Goal: Task Accomplishment & Management: Manage account settings

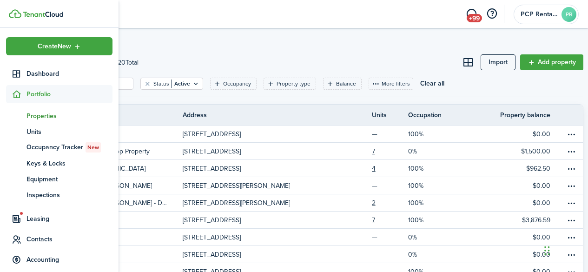
click at [41, 93] on span "Portfolio" at bounding box center [70, 94] width 86 height 10
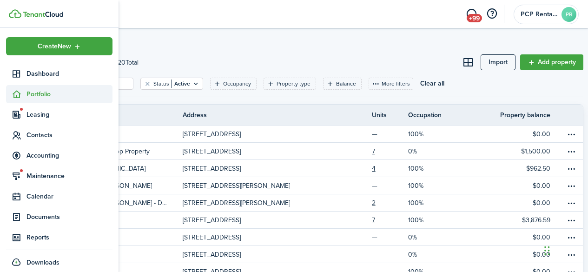
click at [43, 96] on span "Portfolio" at bounding box center [70, 94] width 86 height 10
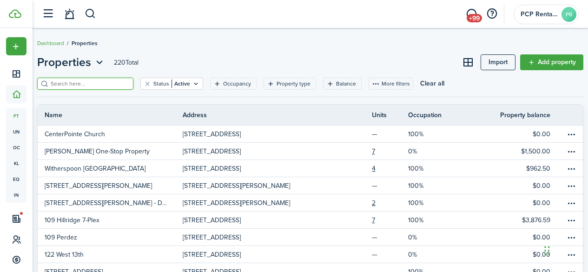
click at [115, 83] on input "search" at bounding box center [89, 84] width 82 height 9
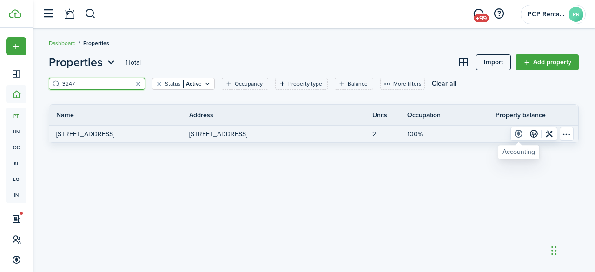
type input "3247"
click at [522, 133] on link at bounding box center [518, 133] width 15 height 13
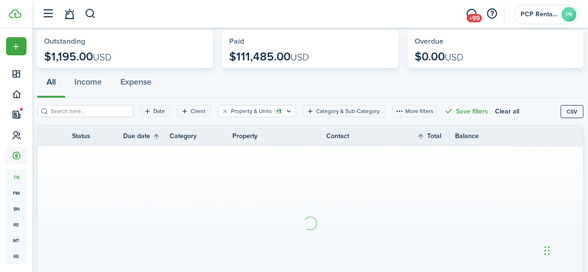
scroll to position [93, 0]
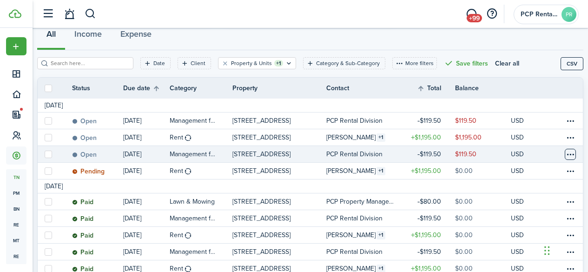
click at [565, 153] on table-menu-btn-icon at bounding box center [570, 154] width 11 height 11
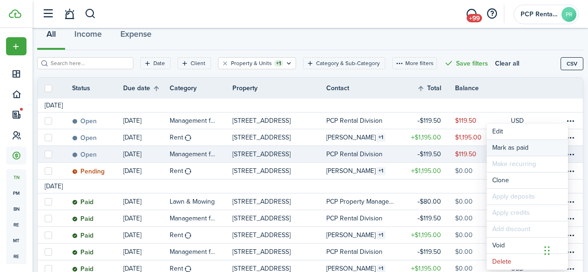
click at [503, 147] on link "Mark as paid" at bounding box center [527, 148] width 81 height 16
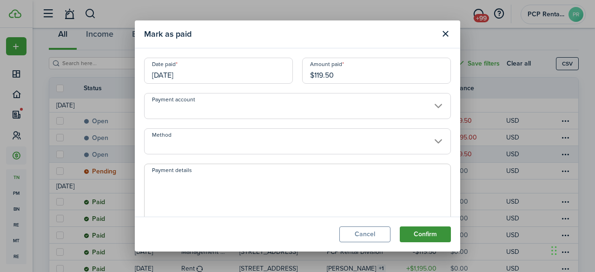
click at [417, 229] on button "Confirm" at bounding box center [425, 235] width 51 height 16
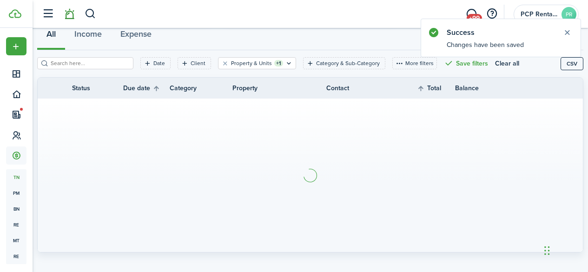
click at [72, 17] on link at bounding box center [69, 14] width 18 height 24
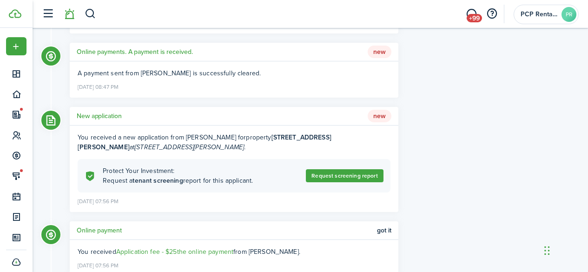
scroll to position [1302, 0]
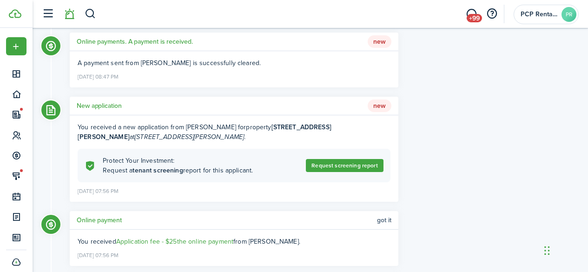
click at [378, 224] on span "Got it" at bounding box center [384, 220] width 14 height 7
click at [105, 111] on h5 "New application" at bounding box center [99, 106] width 45 height 10
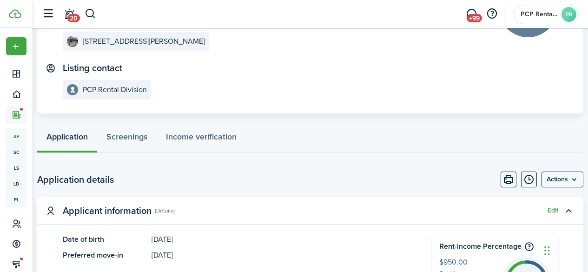
scroll to position [140, 0]
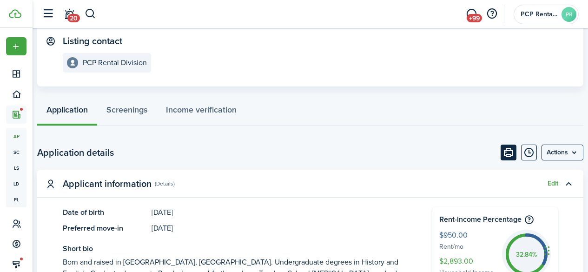
click at [502, 151] on button "Print" at bounding box center [509, 153] width 16 height 16
click at [69, 16] on span "20" at bounding box center [73, 18] width 13 height 8
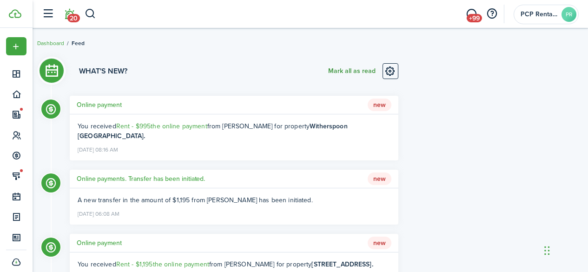
click at [339, 69] on button "Mark all as read" at bounding box center [351, 71] width 47 height 16
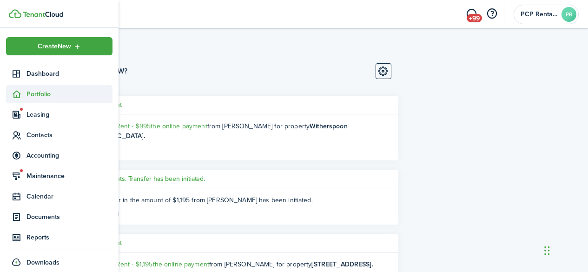
click at [33, 92] on span "Portfolio" at bounding box center [70, 94] width 86 height 10
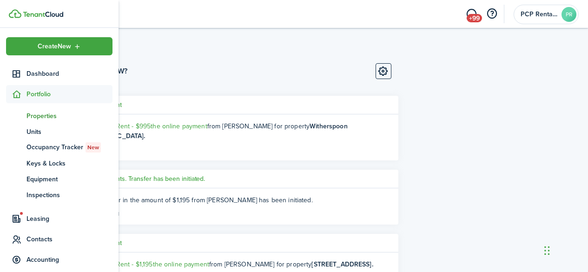
click at [31, 114] on span "Properties" at bounding box center [70, 116] width 86 height 10
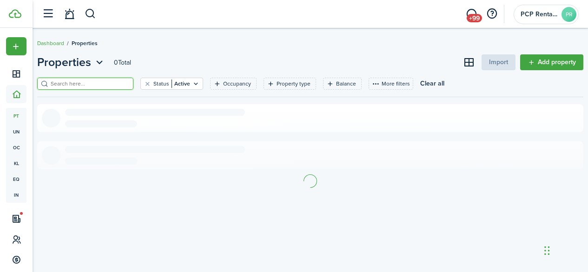
click at [98, 82] on input "search" at bounding box center [89, 84] width 82 height 9
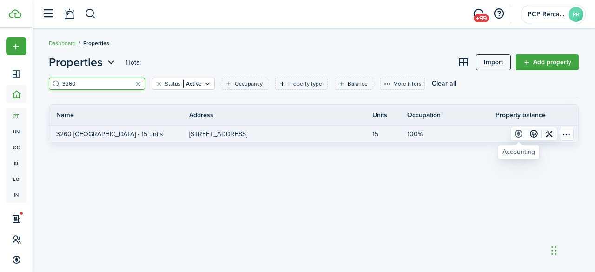
type input "3260"
click at [518, 135] on link at bounding box center [518, 133] width 15 height 13
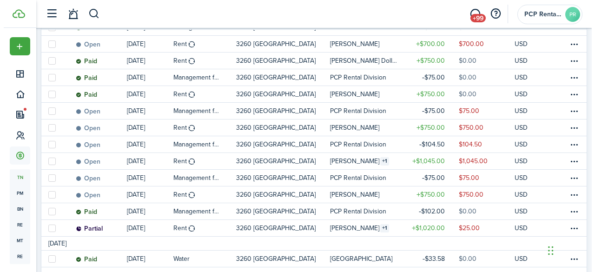
scroll to position [465, 0]
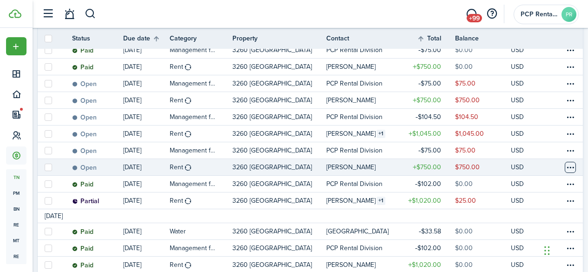
click at [565, 166] on table-menu-btn-icon at bounding box center [570, 167] width 11 height 11
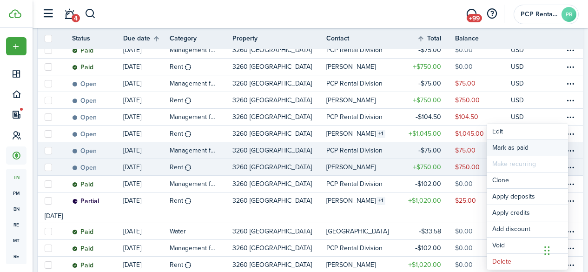
click at [519, 143] on link "Mark as paid" at bounding box center [527, 148] width 81 height 16
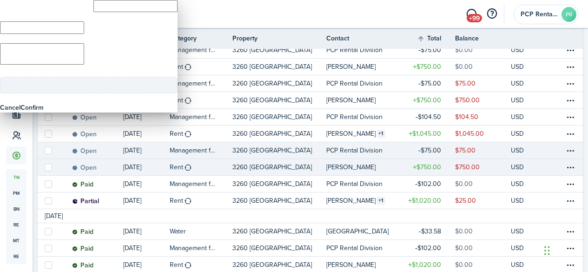
type input "$750.00"
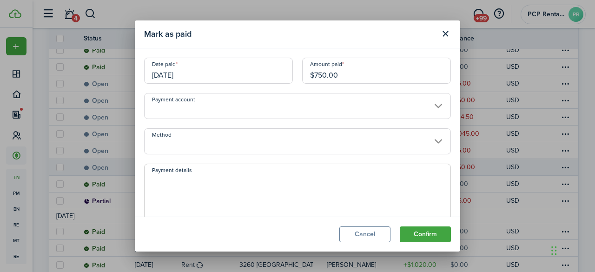
click at [198, 142] on input "Method" at bounding box center [297, 141] width 307 height 26
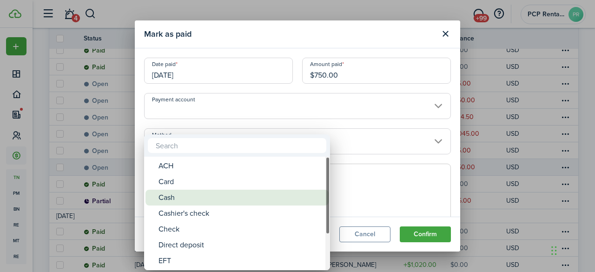
click at [171, 198] on div "Cash" at bounding box center [241, 198] width 165 height 16
type input "Cash"
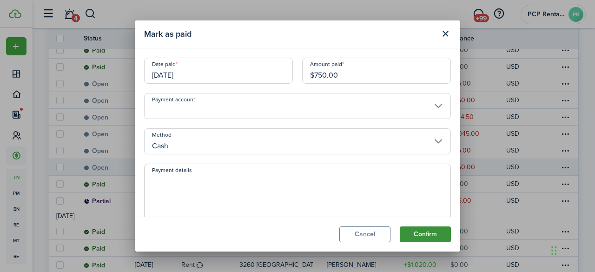
click at [426, 233] on button "Confirm" at bounding box center [425, 235] width 51 height 16
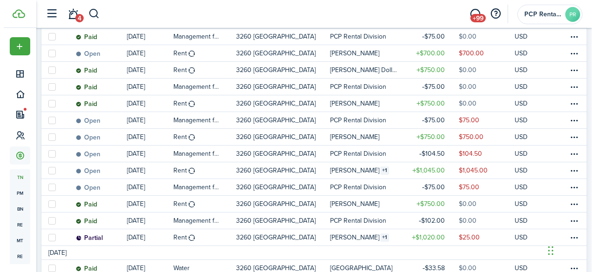
scroll to position [429, 0]
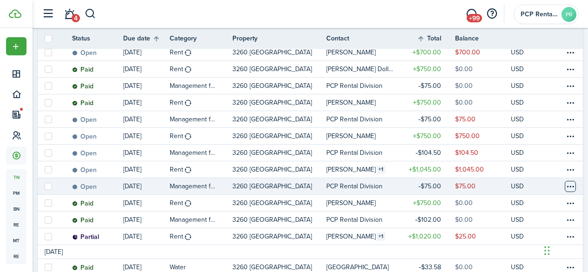
click at [565, 186] on table-menu-btn-icon at bounding box center [570, 186] width 11 height 11
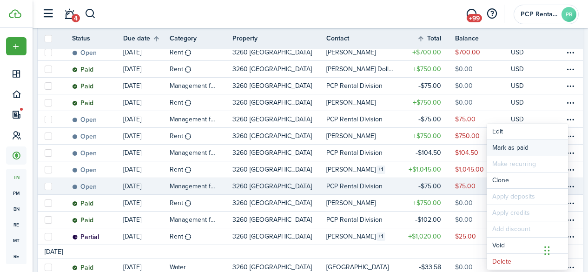
click at [500, 147] on link "Mark as paid" at bounding box center [527, 148] width 81 height 16
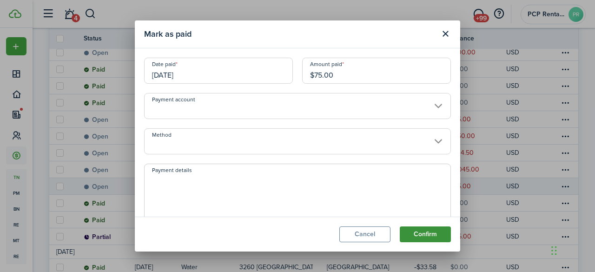
click at [419, 232] on button "Confirm" at bounding box center [425, 235] width 51 height 16
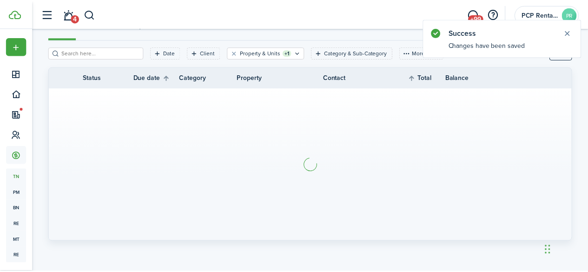
scroll to position [104, 0]
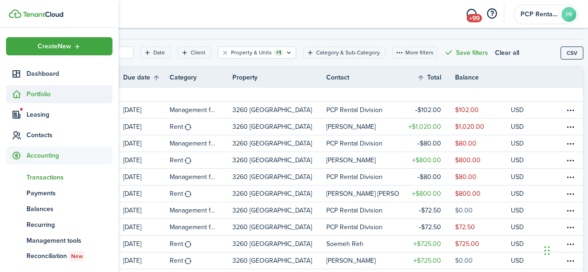
click at [37, 93] on span "Portfolio" at bounding box center [70, 94] width 86 height 10
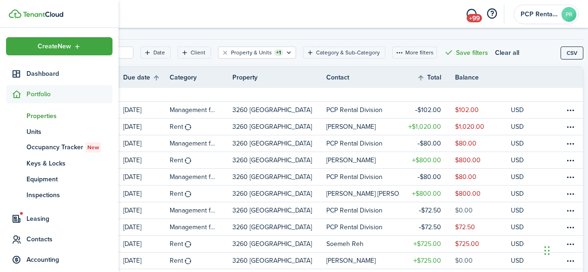
click at [39, 115] on span "Properties" at bounding box center [70, 116] width 86 height 10
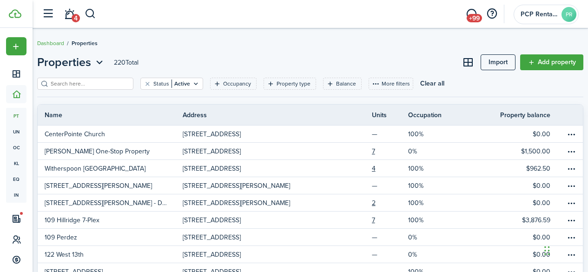
click at [117, 84] on input "search" at bounding box center [89, 84] width 82 height 9
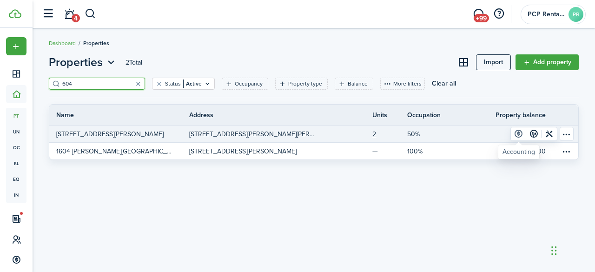
type input "604"
click at [520, 132] on link at bounding box center [518, 133] width 15 height 13
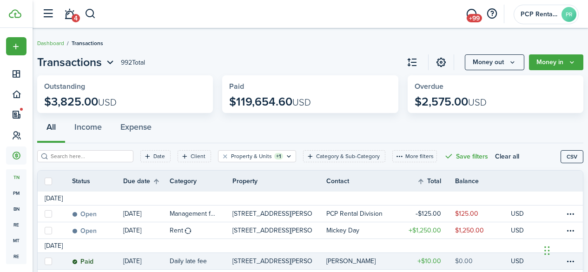
scroll to position [104, 0]
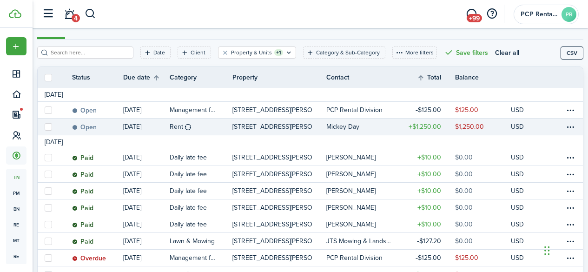
click at [571, 125] on link at bounding box center [574, 127] width 19 height 16
click at [567, 126] on table-menu-btn-icon at bounding box center [570, 126] width 11 height 11
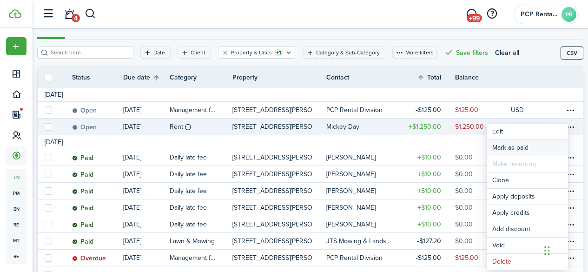
click at [521, 145] on link "Mark as paid" at bounding box center [527, 148] width 81 height 16
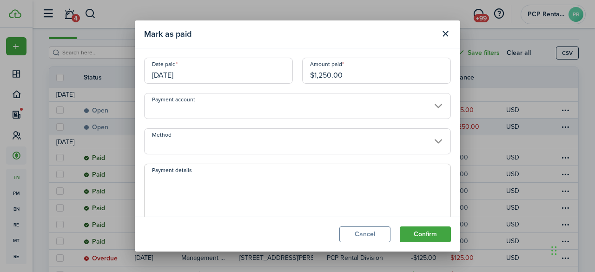
click at [186, 145] on input "Method" at bounding box center [297, 141] width 307 height 26
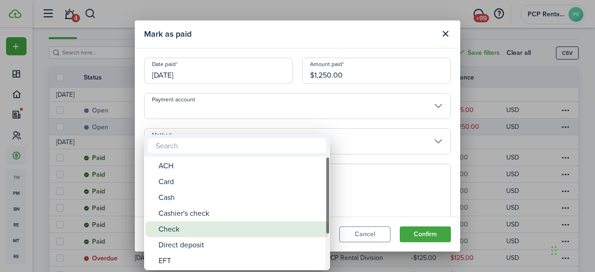
click at [156, 229] on span "Method" at bounding box center [152, 229] width 13 height 13
type input "Check"
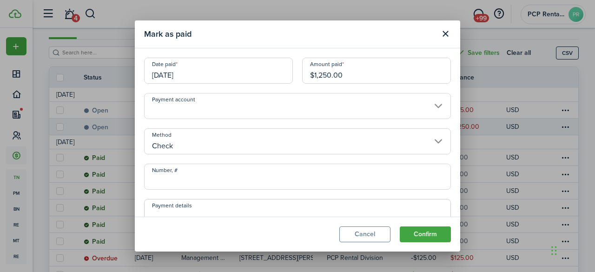
click at [192, 176] on input "Number, #" at bounding box center [297, 177] width 307 height 26
type input "1424"
click at [416, 231] on button "Confirm" at bounding box center [425, 235] width 51 height 16
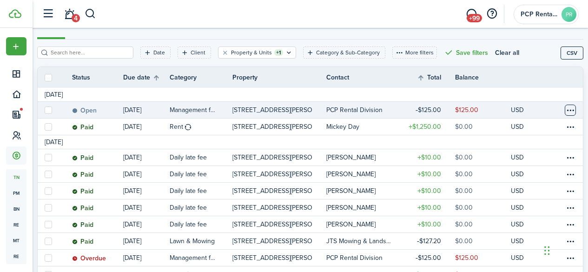
click at [565, 109] on table-menu-btn-icon at bounding box center [570, 110] width 11 height 11
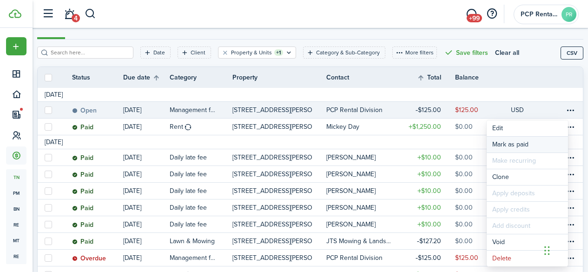
click at [500, 141] on link "Mark as paid" at bounding box center [527, 145] width 81 height 16
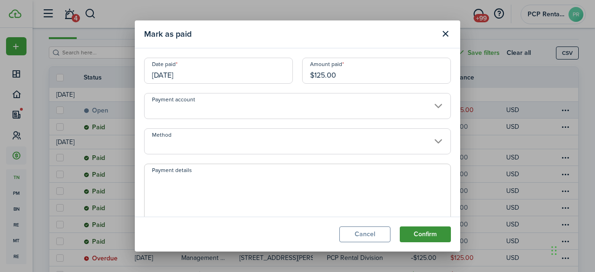
click at [409, 228] on button "Confirm" at bounding box center [425, 235] width 51 height 16
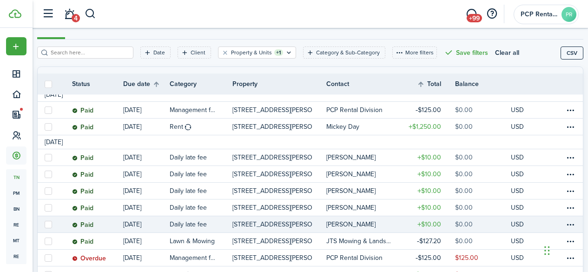
scroll to position [150, 0]
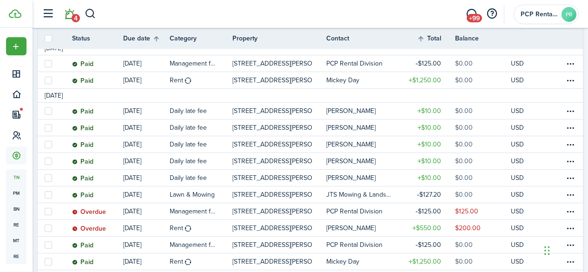
click at [69, 17] on link "4" at bounding box center [69, 14] width 18 height 24
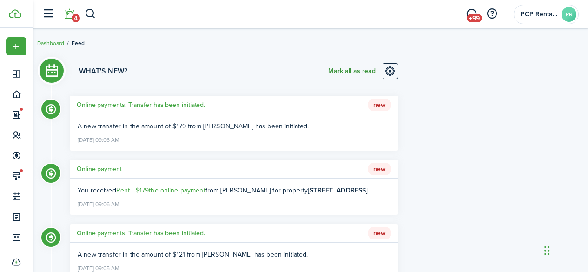
click at [340, 71] on button "Mark all as read" at bounding box center [351, 71] width 47 height 16
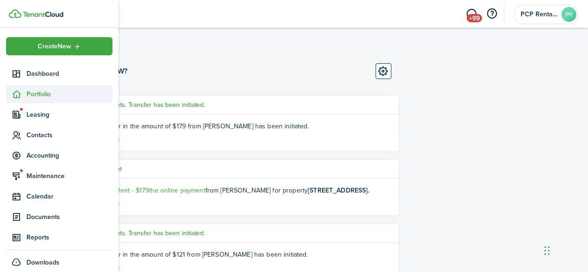
click at [46, 96] on span "Portfolio" at bounding box center [70, 94] width 86 height 10
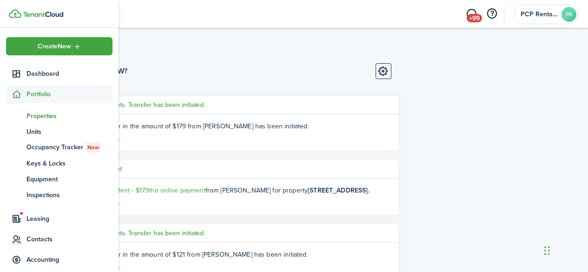
click at [39, 115] on span "Properties" at bounding box center [70, 116] width 86 height 10
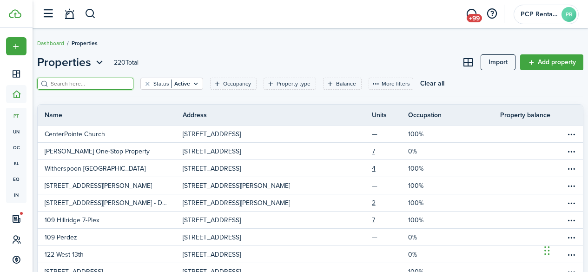
click at [119, 84] on input "search" at bounding box center [89, 84] width 82 height 9
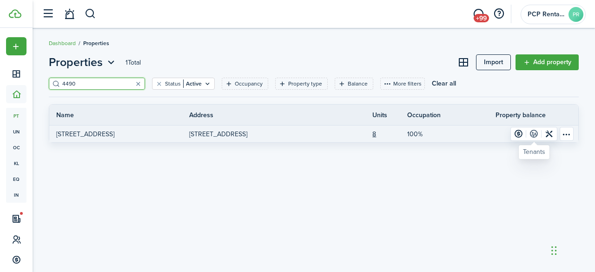
type input "4490"
click at [532, 134] on link at bounding box center [533, 133] width 15 height 13
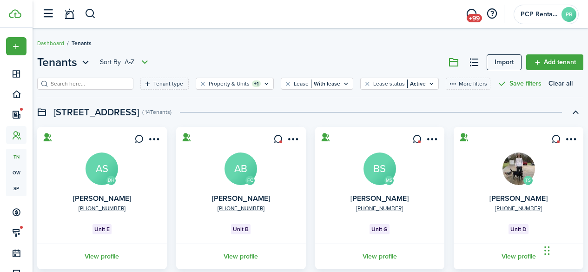
scroll to position [43, 0]
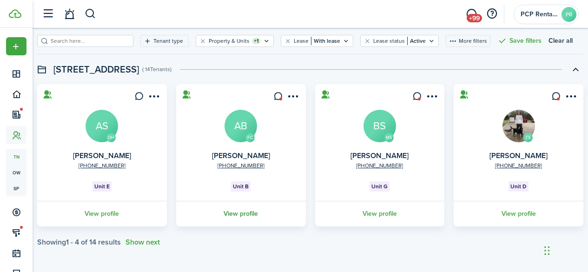
click at [240, 215] on link "View profile" at bounding box center [241, 214] width 133 height 26
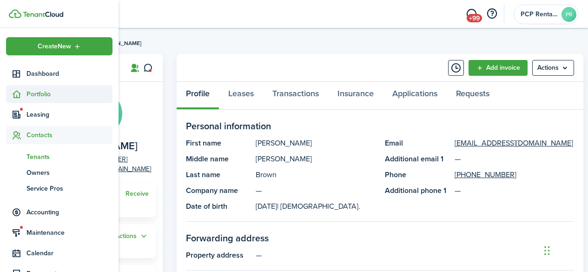
click at [37, 93] on span "Portfolio" at bounding box center [70, 94] width 86 height 10
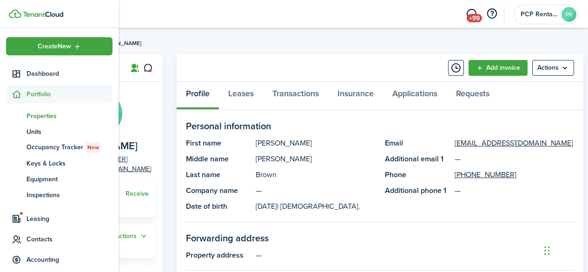
click at [33, 114] on span "Properties" at bounding box center [70, 116] width 86 height 10
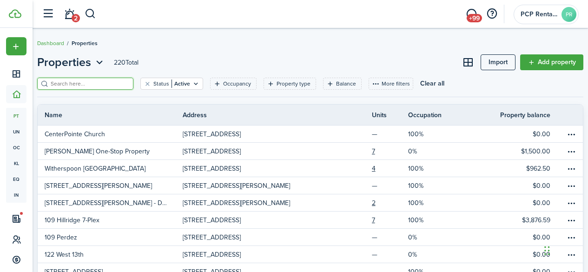
click at [80, 83] on input "search" at bounding box center [89, 84] width 82 height 9
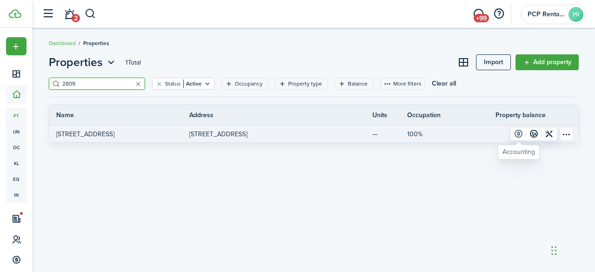
type input "2809"
click at [520, 133] on link at bounding box center [518, 133] width 15 height 13
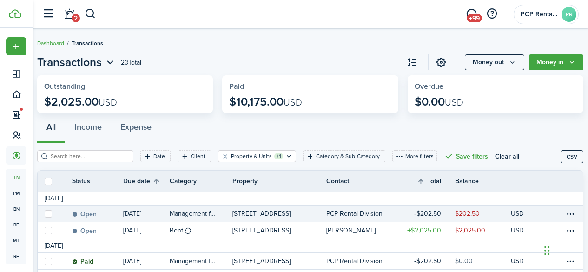
scroll to position [47, 0]
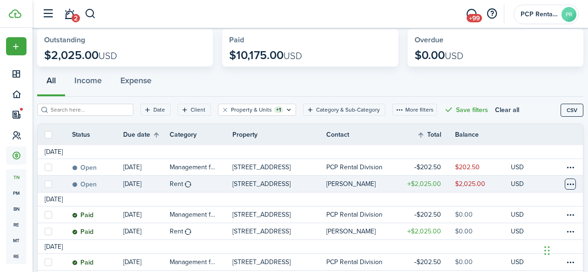
click at [565, 185] on table-menu-btn-icon at bounding box center [570, 184] width 11 height 11
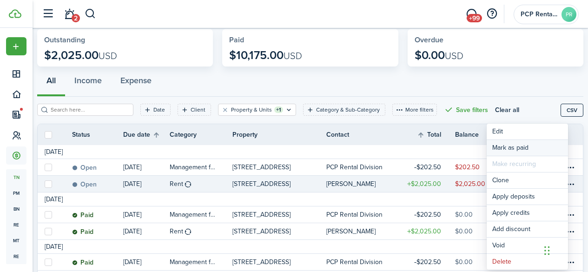
click at [512, 147] on link "Mark as paid" at bounding box center [527, 148] width 81 height 16
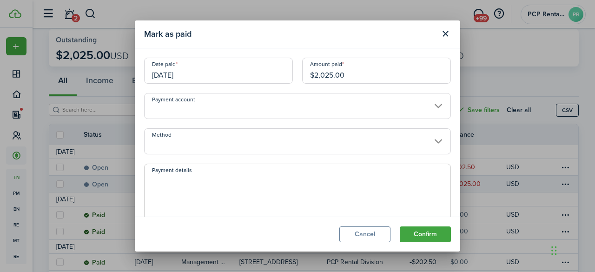
click at [221, 68] on input "[DATE]" at bounding box center [218, 71] width 149 height 26
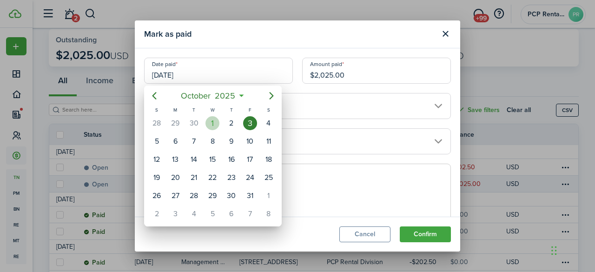
click at [213, 125] on div "1" at bounding box center [213, 123] width 14 height 14
type input "[DATE]"
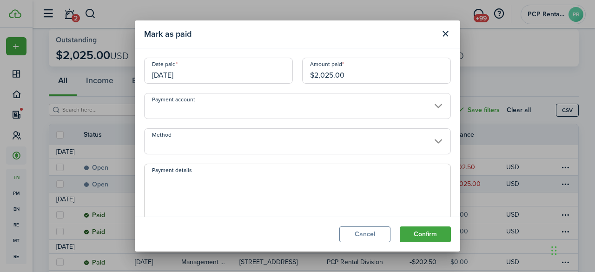
click at [196, 141] on input "Method" at bounding box center [297, 141] width 307 height 26
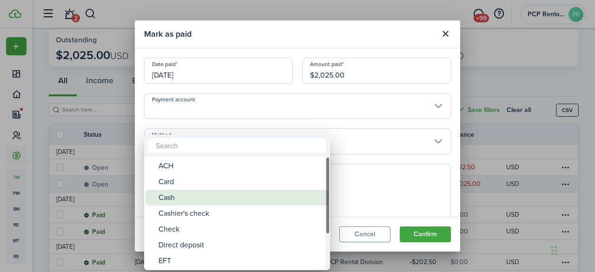
click at [171, 200] on div "Cash" at bounding box center [241, 198] width 165 height 16
type input "Cash"
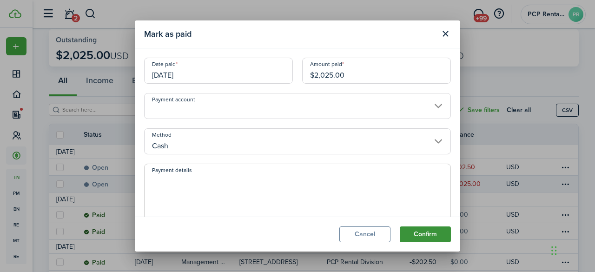
click at [421, 232] on button "Confirm" at bounding box center [425, 235] width 51 height 16
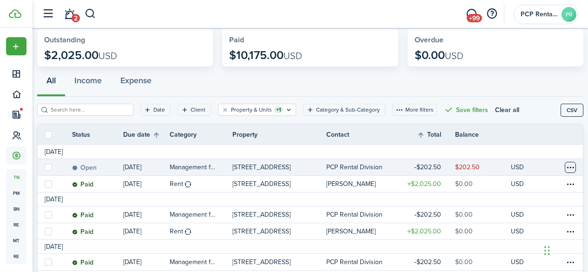
click at [565, 166] on table-menu-btn-icon at bounding box center [570, 167] width 11 height 11
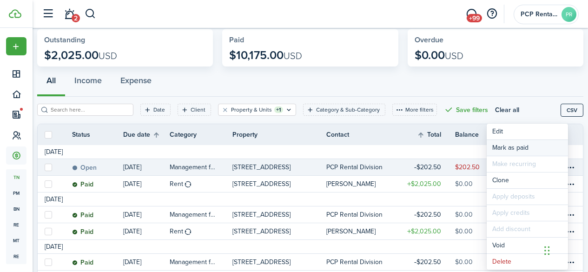
click at [506, 145] on link "Mark as paid" at bounding box center [527, 148] width 81 height 16
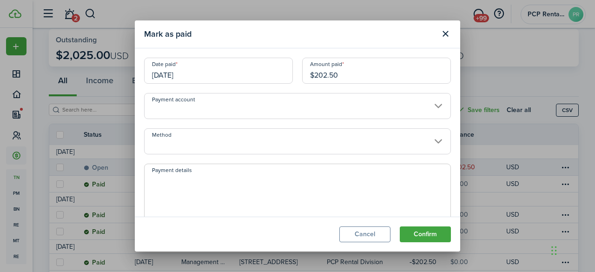
click at [207, 68] on input "[DATE]" at bounding box center [218, 71] width 149 height 26
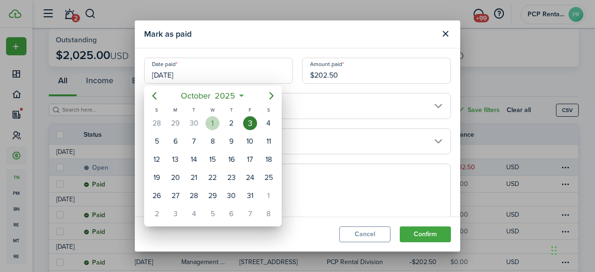
click at [213, 120] on div "1" at bounding box center [213, 123] width 14 height 14
type input "[DATE]"
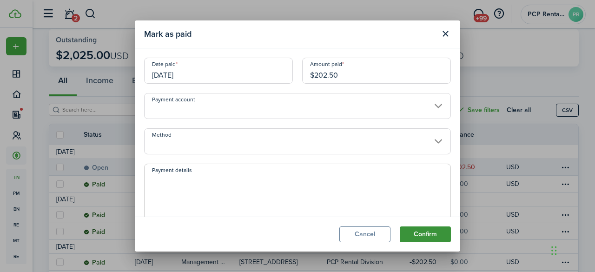
click at [422, 232] on button "Confirm" at bounding box center [425, 235] width 51 height 16
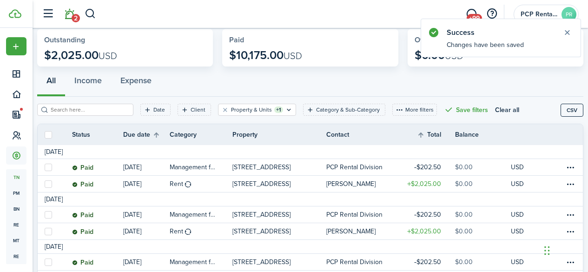
click at [71, 15] on link "2" at bounding box center [69, 14] width 18 height 24
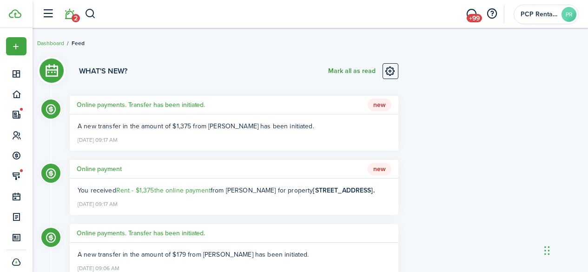
click at [347, 72] on button "Mark all as read" at bounding box center [351, 71] width 47 height 16
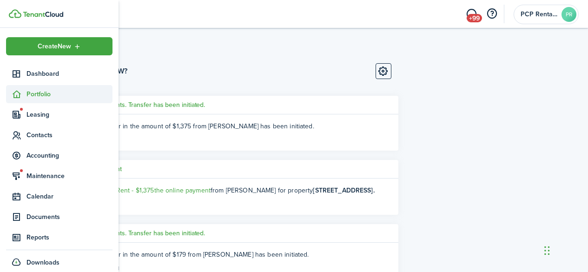
click at [34, 94] on span "Portfolio" at bounding box center [70, 94] width 86 height 10
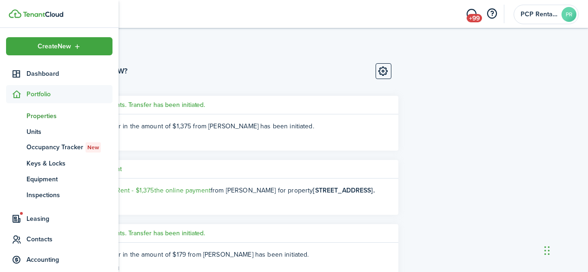
click at [36, 113] on span "Properties" at bounding box center [70, 116] width 86 height 10
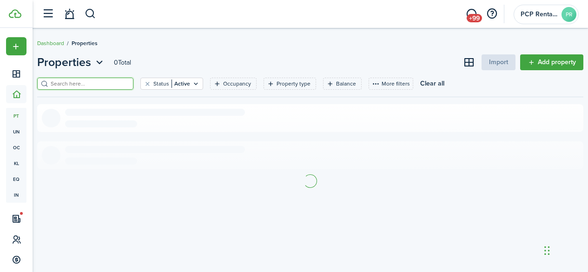
click at [114, 86] on input "search" at bounding box center [89, 84] width 82 height 9
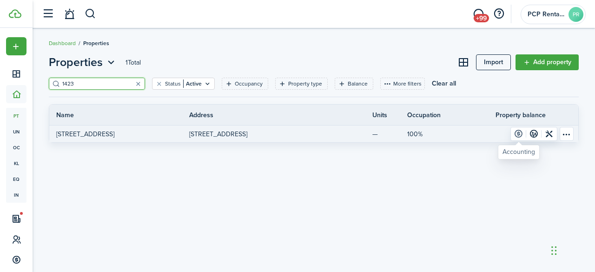
type input "1423"
click at [518, 134] on link at bounding box center [518, 133] width 15 height 13
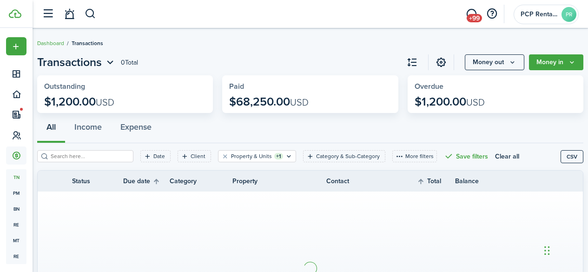
scroll to position [47, 0]
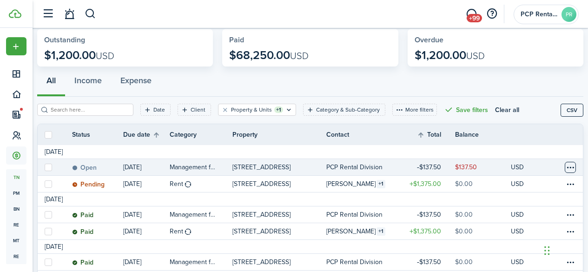
click at [565, 168] on table-menu-btn-icon at bounding box center [570, 167] width 11 height 11
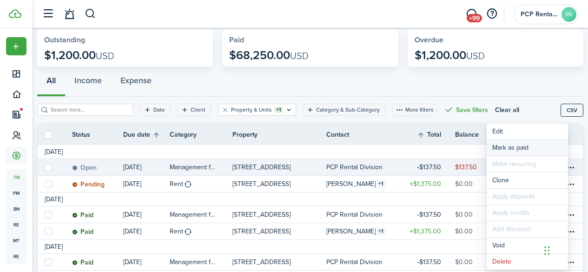
click at [505, 145] on link "Mark as paid" at bounding box center [527, 148] width 81 height 16
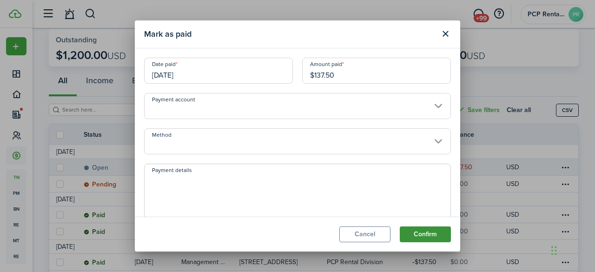
click at [422, 227] on button "Confirm" at bounding box center [425, 235] width 51 height 16
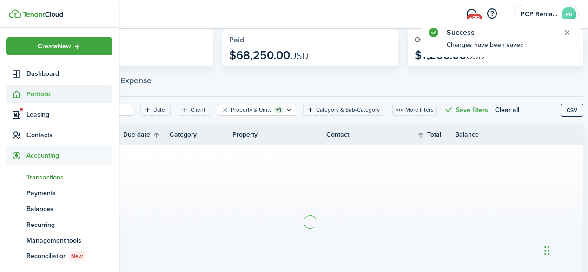
click at [35, 96] on span "Portfolio" at bounding box center [70, 94] width 86 height 10
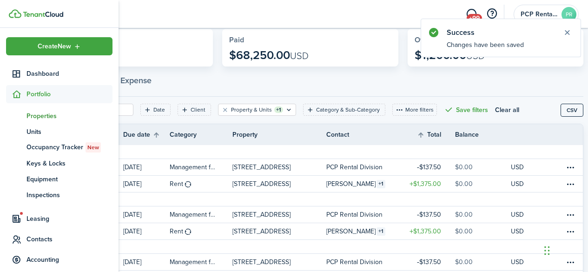
click at [33, 117] on span "Properties" at bounding box center [70, 116] width 86 height 10
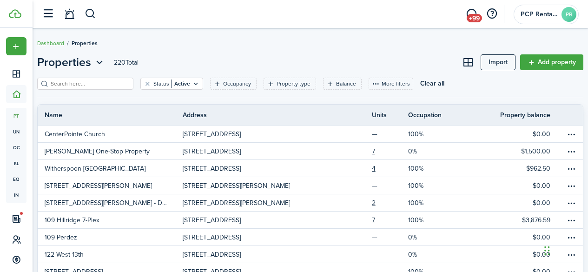
click at [84, 83] on input "search" at bounding box center [89, 84] width 82 height 9
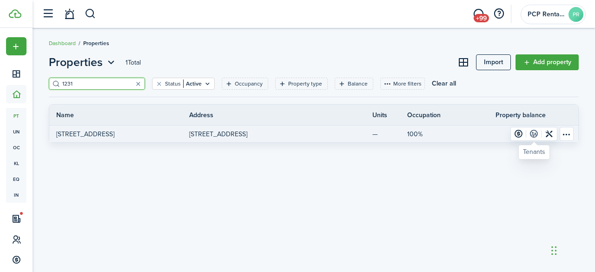
type input "1231"
click at [533, 133] on link at bounding box center [533, 133] width 15 height 13
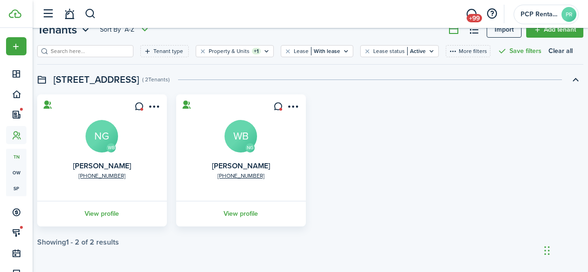
scroll to position [33, 0]
click at [107, 213] on link "View profile" at bounding box center [102, 214] width 133 height 26
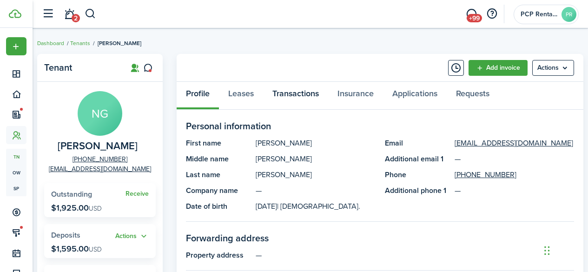
click at [299, 96] on link "Transactions" at bounding box center [295, 96] width 65 height 28
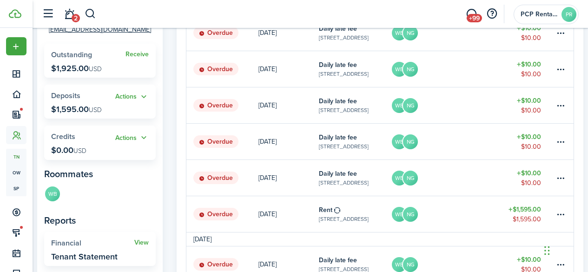
scroll to position [186, 0]
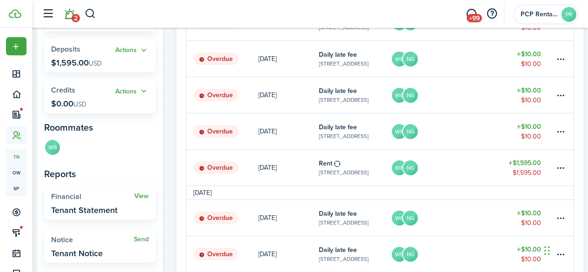
click at [71, 15] on link "2" at bounding box center [69, 14] width 18 height 24
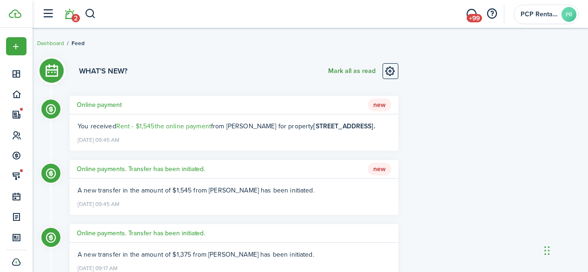
click at [356, 72] on button "Mark all as read" at bounding box center [351, 71] width 47 height 16
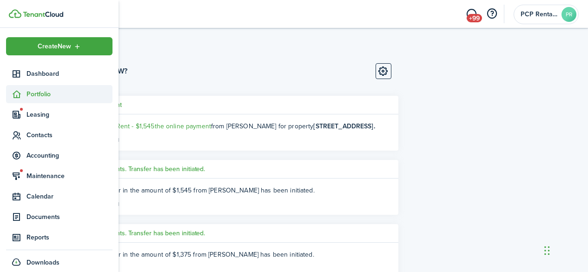
click at [29, 92] on span "Portfolio" at bounding box center [70, 94] width 86 height 10
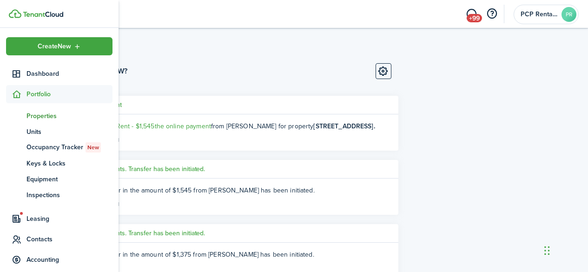
click at [30, 113] on span "Properties" at bounding box center [70, 116] width 86 height 10
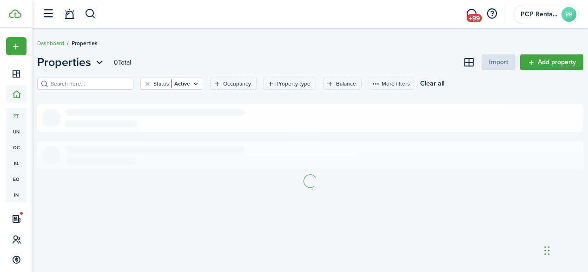
click at [115, 85] on input "search" at bounding box center [89, 84] width 82 height 9
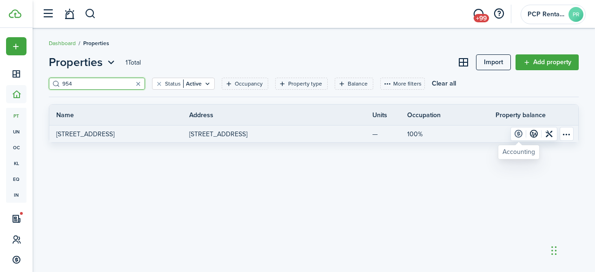
type input "954"
click at [517, 133] on link at bounding box center [518, 133] width 15 height 13
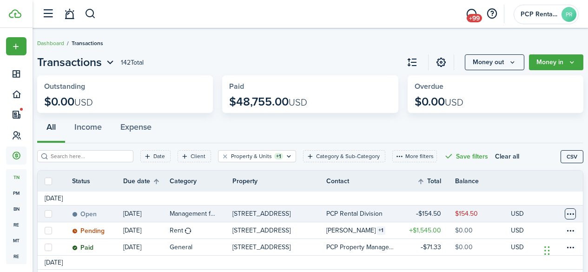
click at [565, 212] on table-menu-btn-icon at bounding box center [570, 213] width 11 height 11
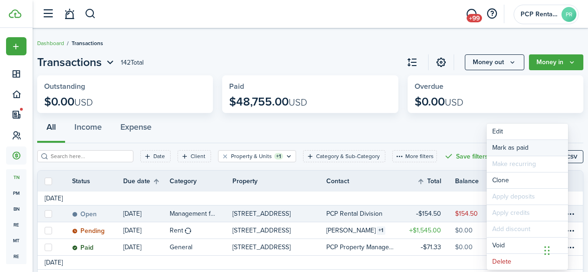
click at [502, 145] on link "Mark as paid" at bounding box center [527, 148] width 81 height 16
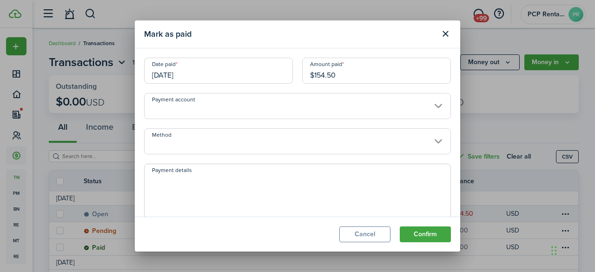
click at [209, 70] on input "[DATE]" at bounding box center [218, 71] width 149 height 26
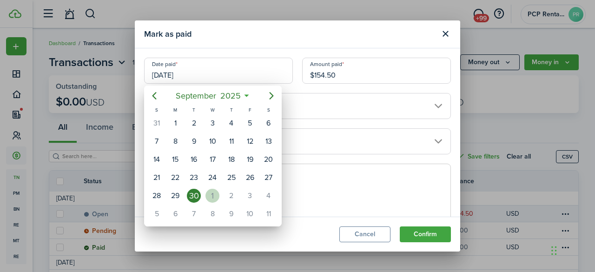
click at [212, 194] on div "1" at bounding box center [213, 196] width 14 height 14
type input "[DATE]"
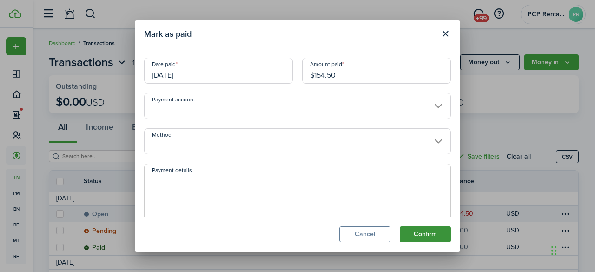
click at [423, 232] on button "Confirm" at bounding box center [425, 235] width 51 height 16
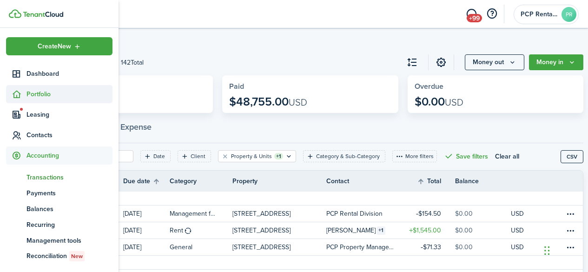
click at [37, 92] on span "Portfolio" at bounding box center [70, 94] width 86 height 10
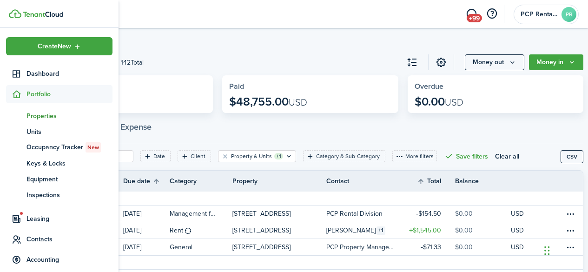
click at [36, 113] on span "Properties" at bounding box center [70, 116] width 86 height 10
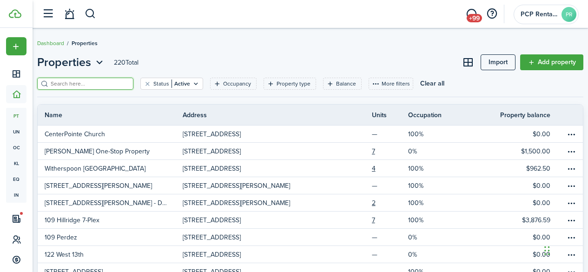
click at [67, 84] on input "search" at bounding box center [89, 84] width 82 height 9
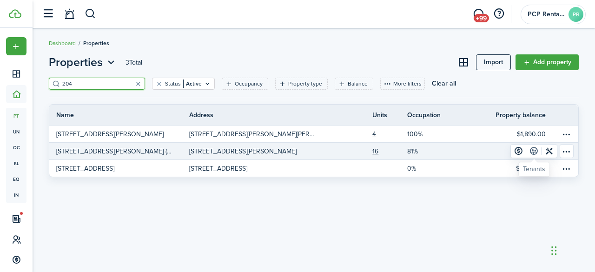
type input "204"
click at [534, 150] on link at bounding box center [533, 151] width 15 height 13
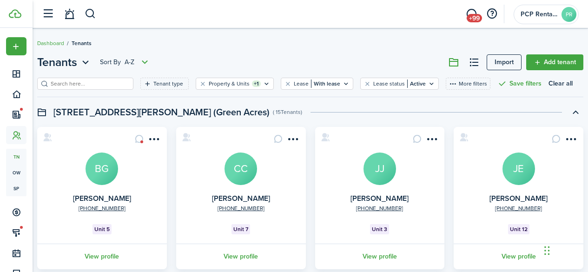
scroll to position [43, 0]
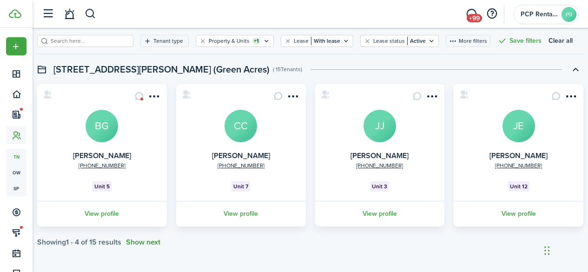
click at [146, 244] on button "Show next" at bounding box center [143, 242] width 34 height 8
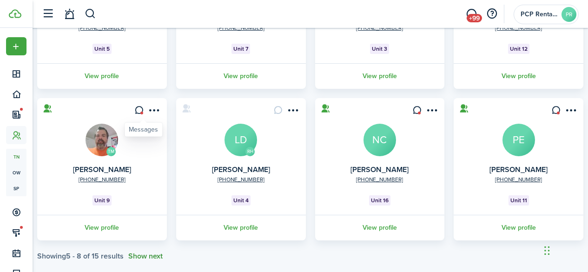
scroll to position [182, 0]
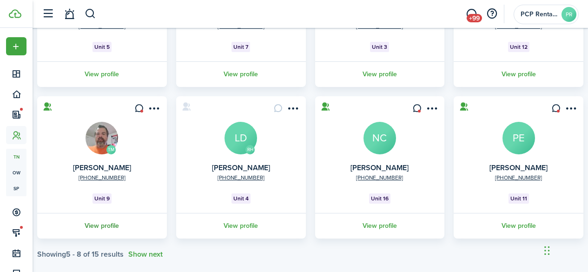
click at [107, 226] on link "View profile" at bounding box center [102, 226] width 133 height 26
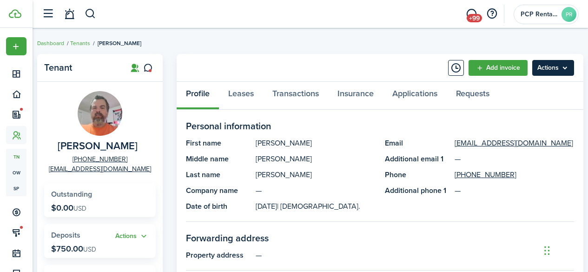
click at [548, 67] on menu-btn "Actions" at bounding box center [554, 68] width 42 height 16
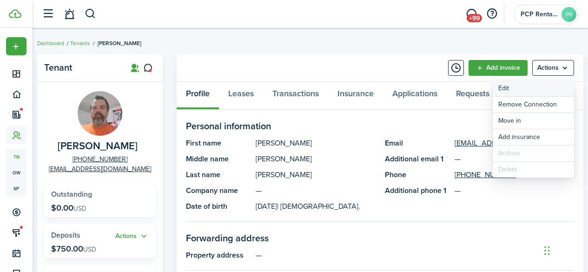
click at [519, 87] on link "Edit" at bounding box center [533, 88] width 81 height 16
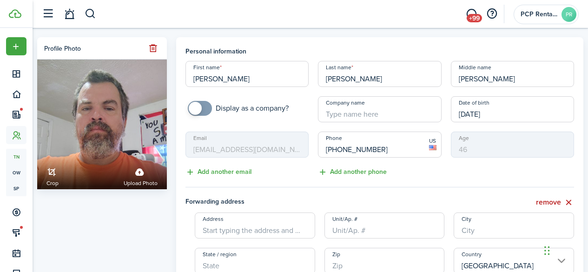
click at [382, 151] on input "[PHONE_NUMBER]" at bounding box center [379, 145] width 123 height 26
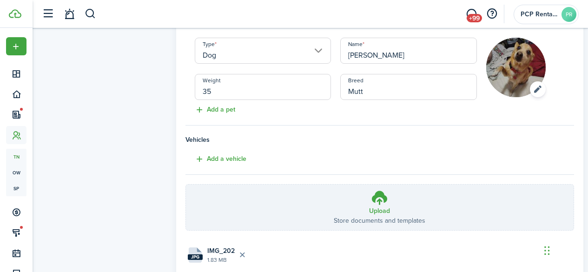
scroll to position [595, 0]
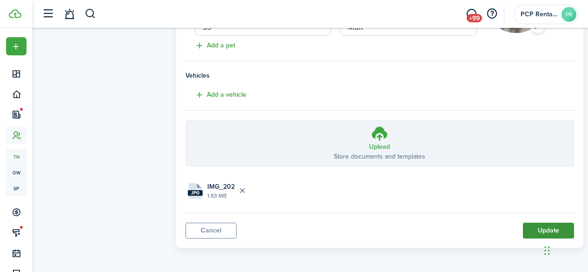
type input "[PHONE_NUMBER]"
click at [531, 233] on button "Update" at bounding box center [548, 231] width 51 height 16
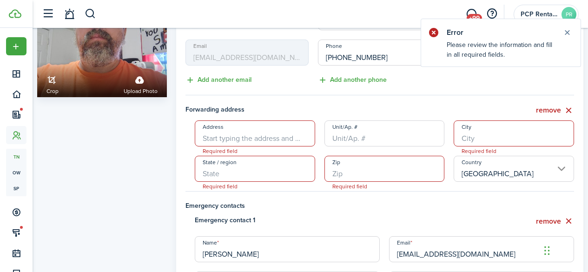
scroll to position [89, 0]
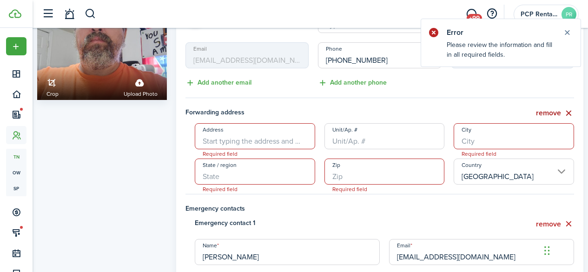
click at [561, 112] on button "remove" at bounding box center [555, 113] width 38 height 12
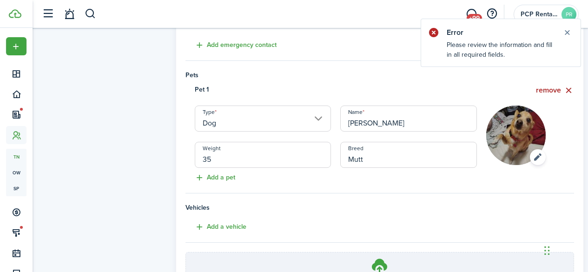
scroll to position [547, 0]
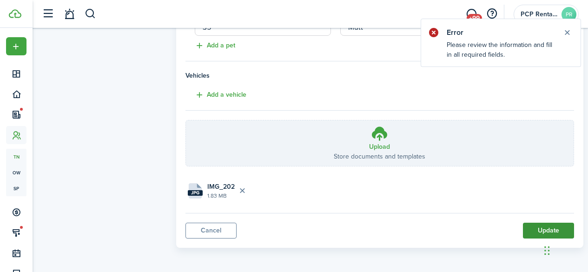
click at [532, 228] on button "Update" at bounding box center [548, 231] width 51 height 16
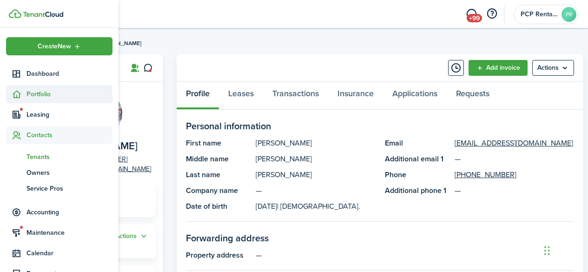
click at [48, 93] on span "Portfolio" at bounding box center [70, 94] width 86 height 10
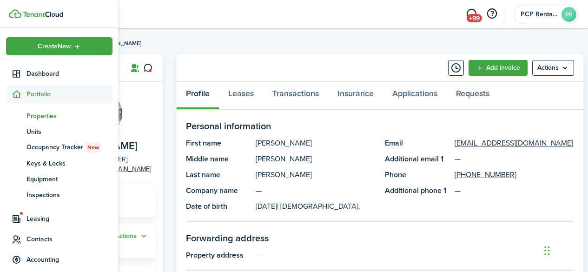
click at [46, 117] on span "Properties" at bounding box center [70, 116] width 86 height 10
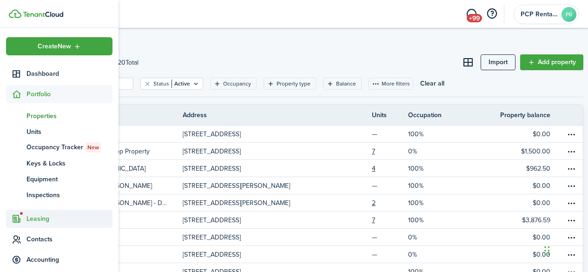
click at [34, 218] on span "Leasing" at bounding box center [70, 219] width 86 height 10
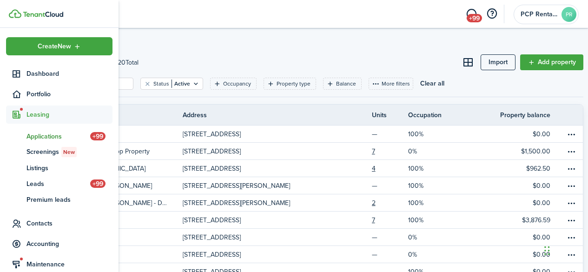
click at [35, 136] on span "Applications" at bounding box center [59, 137] width 64 height 10
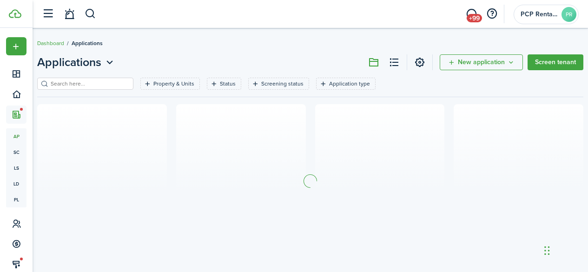
click at [110, 80] on input "search" at bounding box center [89, 84] width 82 height 9
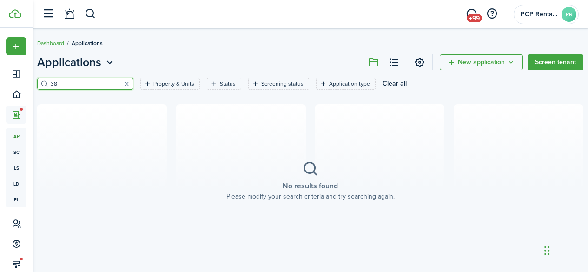
type input "3"
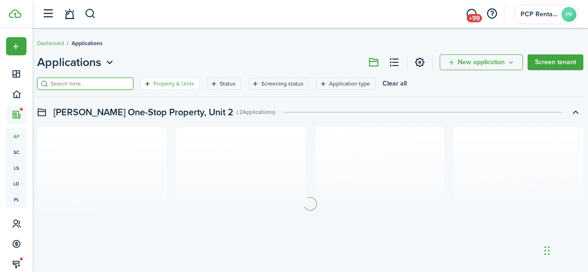
click at [163, 83] on filter-tag-label "Property & Units" at bounding box center [173, 84] width 41 height 8
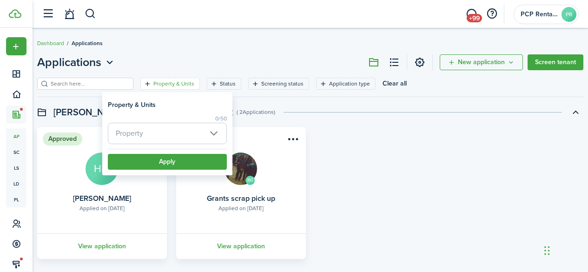
click at [129, 136] on span "Property" at bounding box center [129, 133] width 27 height 11
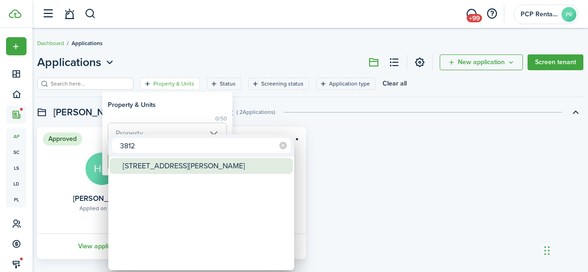
type input "3812"
click at [147, 172] on div "[STREET_ADDRESS][PERSON_NAME]" at bounding box center [205, 166] width 165 height 16
type input "[STREET_ADDRESS][PERSON_NAME]"
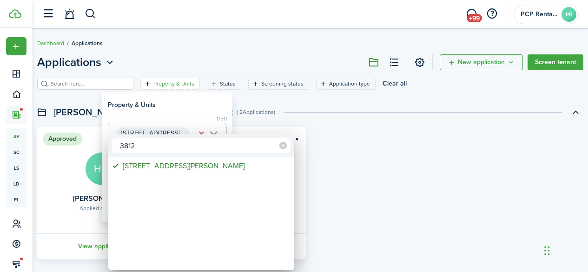
click at [158, 42] on div at bounding box center [294, 136] width 737 height 421
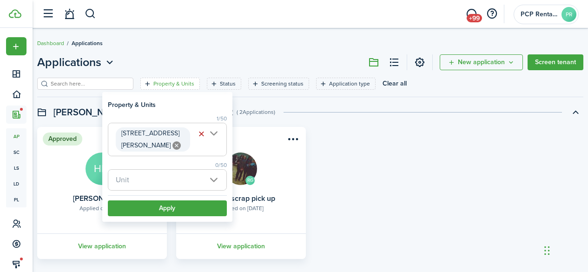
click at [159, 180] on span "Unit" at bounding box center [167, 180] width 118 height 20
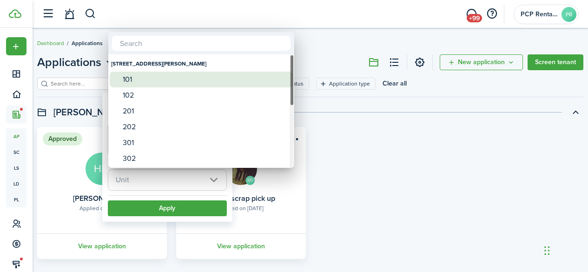
click at [134, 78] on div "101" at bounding box center [205, 80] width 165 height 16
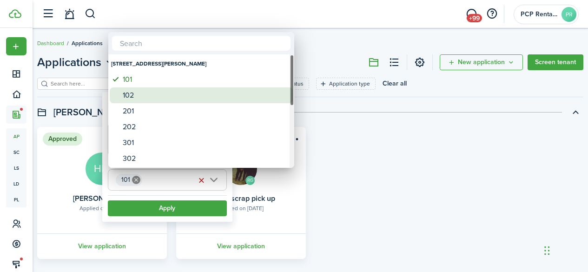
click at [133, 97] on div "102" at bounding box center [205, 95] width 165 height 16
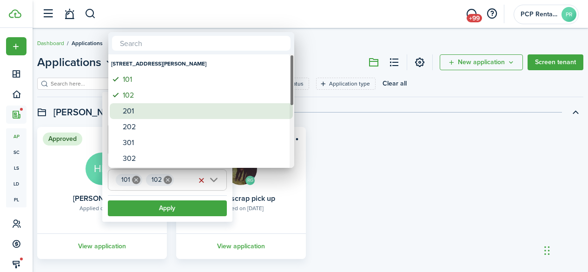
click at [131, 110] on div "201" at bounding box center [205, 111] width 165 height 16
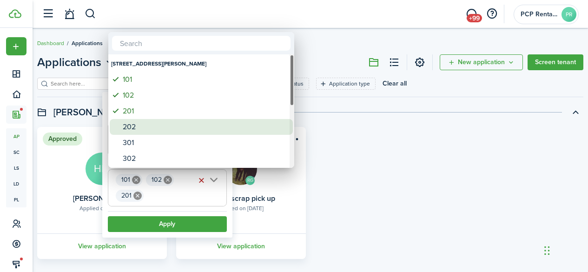
click at [129, 125] on div "202" at bounding box center [205, 127] width 165 height 16
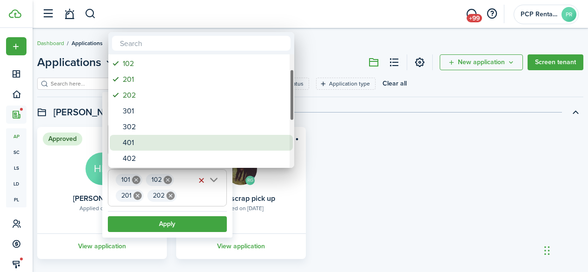
click at [143, 143] on div "401" at bounding box center [205, 143] width 165 height 16
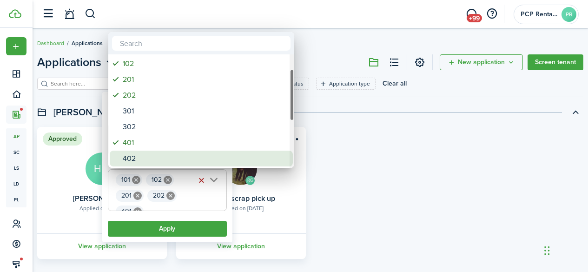
click at [143, 161] on div "402" at bounding box center [205, 159] width 165 height 16
type input "101, 102, 201, 202, 401, 402"
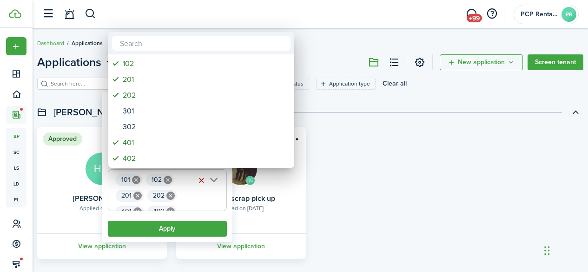
click at [166, 232] on div at bounding box center [294, 136] width 737 height 421
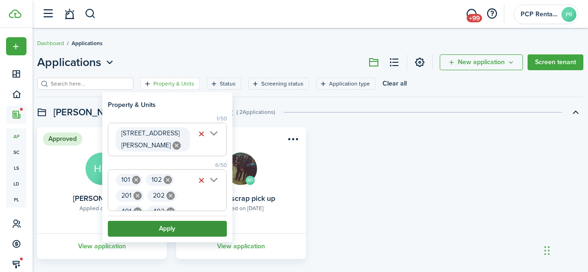
click at [167, 227] on button "Apply" at bounding box center [167, 229] width 119 height 16
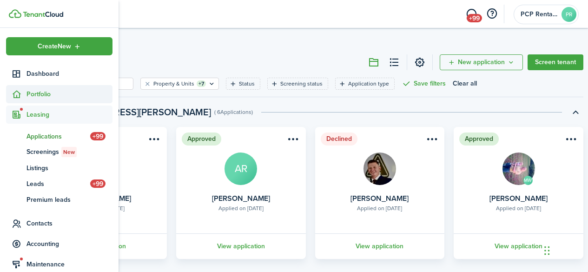
click at [47, 91] on span "Portfolio" at bounding box center [70, 94] width 86 height 10
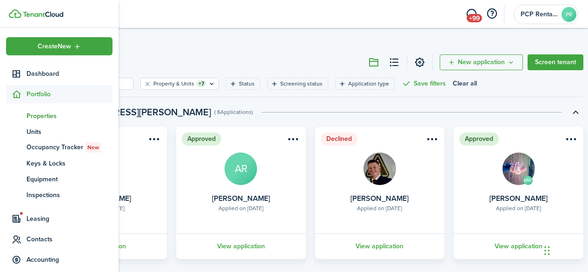
click at [40, 113] on span "Properties" at bounding box center [70, 116] width 86 height 10
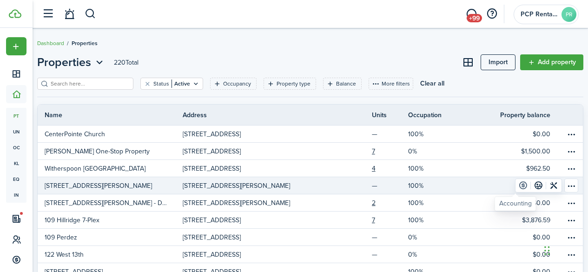
click at [516, 184] on link at bounding box center [523, 185] width 15 height 13
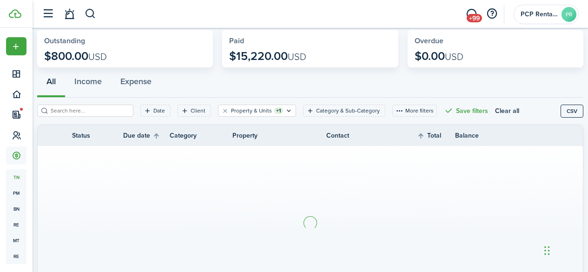
scroll to position [47, 0]
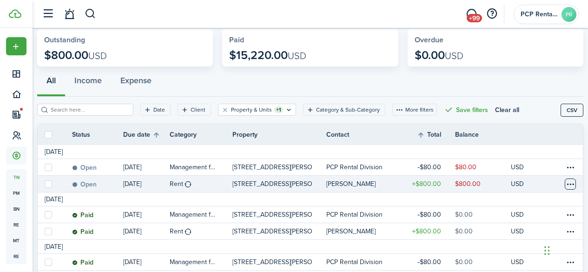
click at [565, 182] on table-menu-btn-icon at bounding box center [570, 184] width 11 height 11
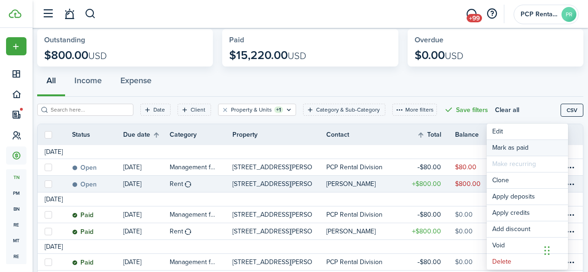
click at [496, 146] on link "Mark as paid" at bounding box center [527, 148] width 81 height 16
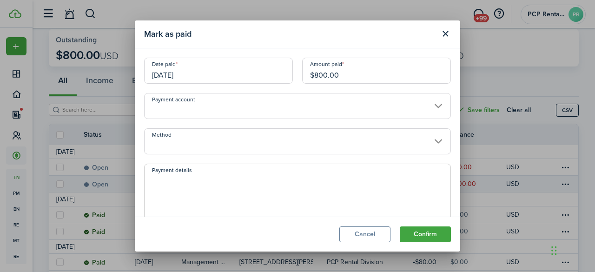
click at [227, 145] on input "Method" at bounding box center [297, 141] width 307 height 26
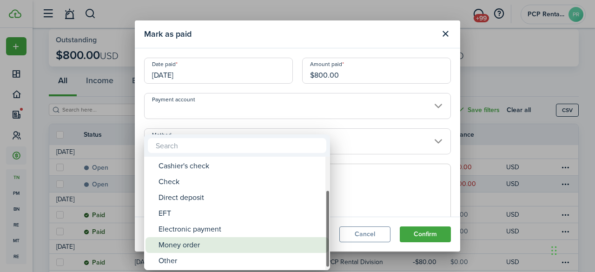
click at [191, 242] on div "Money order" at bounding box center [241, 245] width 165 height 16
type input "Money order"
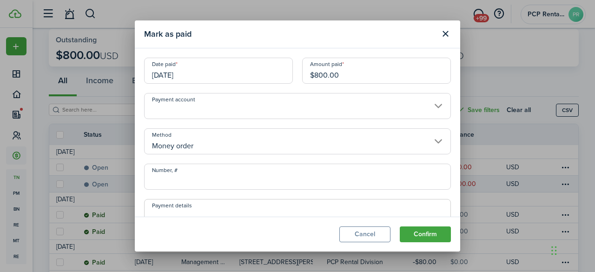
click at [194, 182] on input "Number, #" at bounding box center [297, 177] width 307 height 26
type input "38070638594"
click at [413, 230] on button "Confirm" at bounding box center [425, 235] width 51 height 16
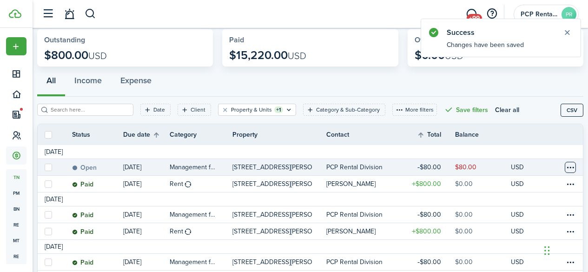
click at [566, 165] on table-menu-btn-icon at bounding box center [570, 167] width 11 height 11
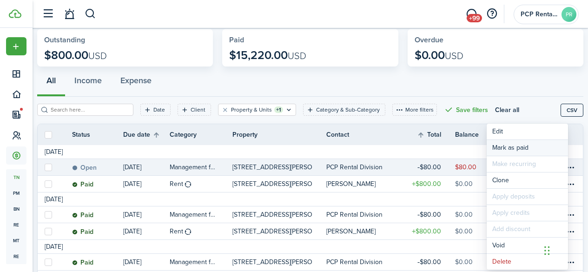
click at [502, 144] on link "Mark as paid" at bounding box center [527, 148] width 81 height 16
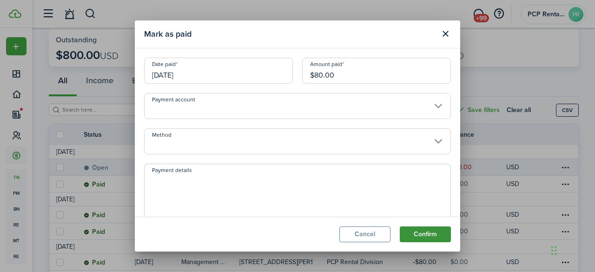
click at [405, 230] on button "Confirm" at bounding box center [425, 235] width 51 height 16
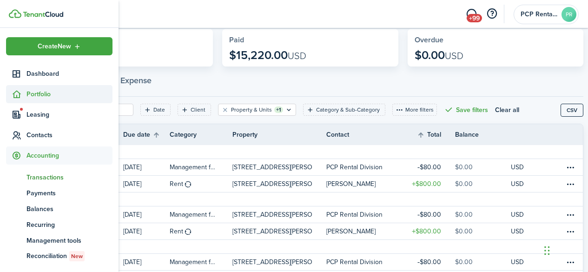
click at [35, 93] on span "Portfolio" at bounding box center [70, 94] width 86 height 10
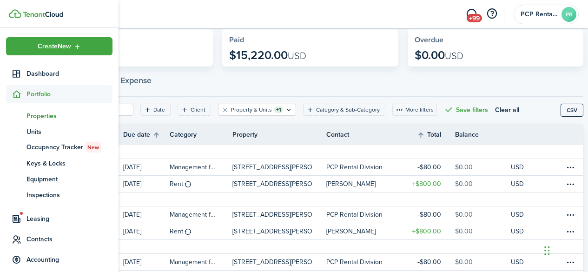
click at [34, 118] on span "Properties" at bounding box center [70, 116] width 86 height 10
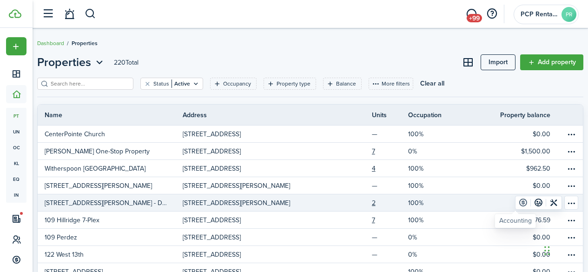
click at [517, 202] on link at bounding box center [523, 202] width 15 height 13
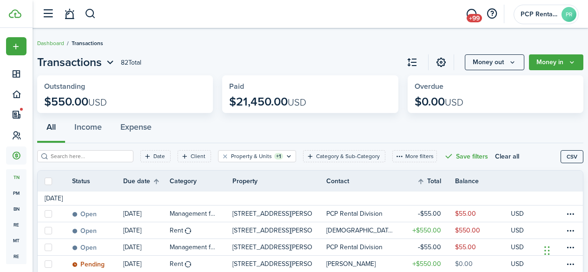
scroll to position [47, 0]
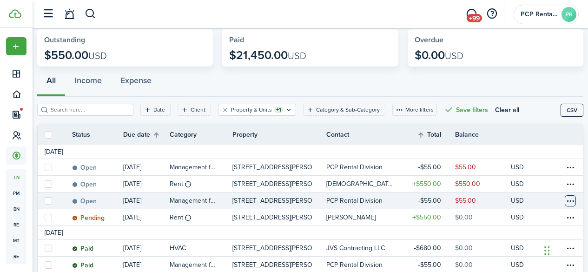
click at [565, 198] on table-menu-btn-icon at bounding box center [570, 200] width 11 height 11
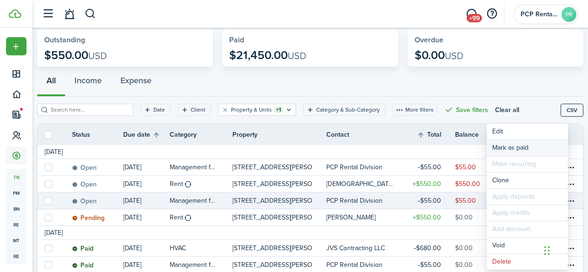
click at [508, 149] on link "Mark as paid" at bounding box center [527, 148] width 81 height 16
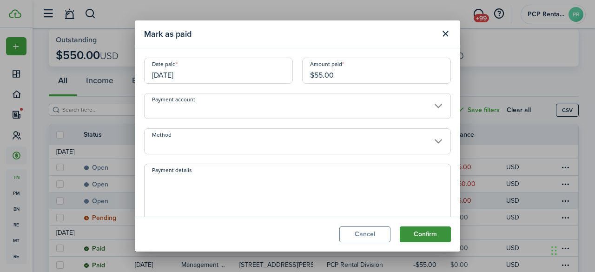
click at [427, 236] on button "Confirm" at bounding box center [425, 235] width 51 height 16
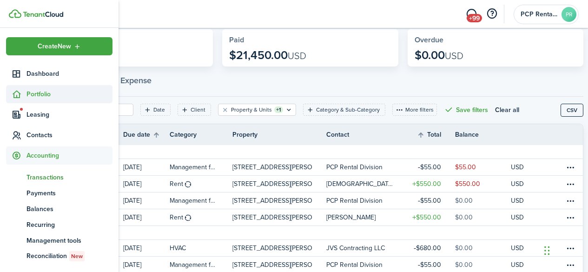
click at [37, 91] on span "Portfolio" at bounding box center [70, 94] width 86 height 10
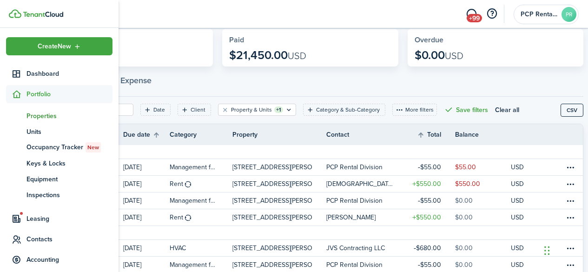
click at [37, 113] on span "Properties" at bounding box center [70, 116] width 86 height 10
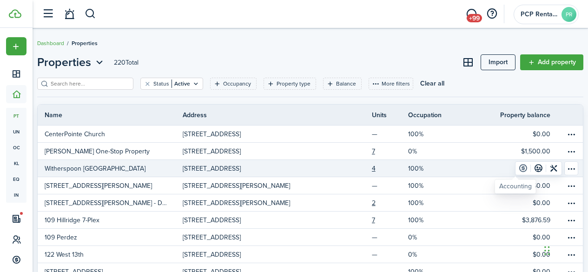
click at [516, 167] on link at bounding box center [523, 168] width 15 height 13
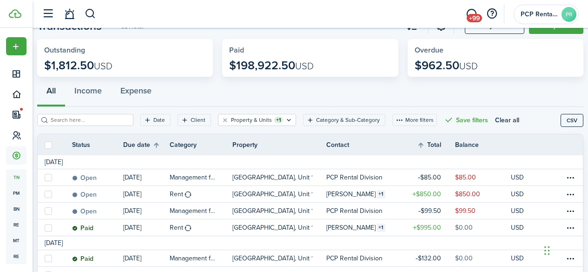
scroll to position [47, 0]
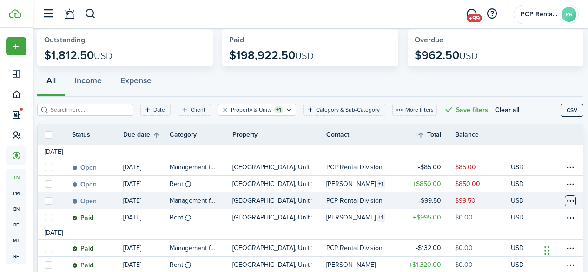
click at [565, 200] on table-menu-btn-icon at bounding box center [570, 200] width 11 height 11
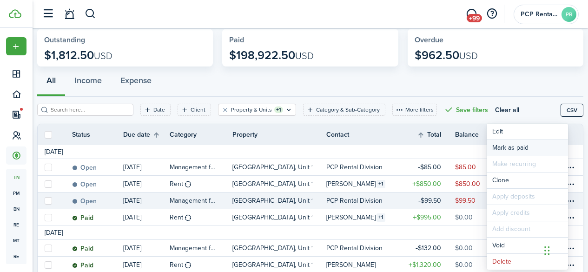
click at [503, 147] on link "Mark as paid" at bounding box center [527, 148] width 81 height 16
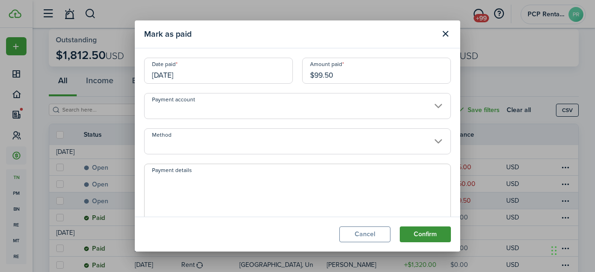
click at [427, 235] on button "Confirm" at bounding box center [425, 235] width 51 height 16
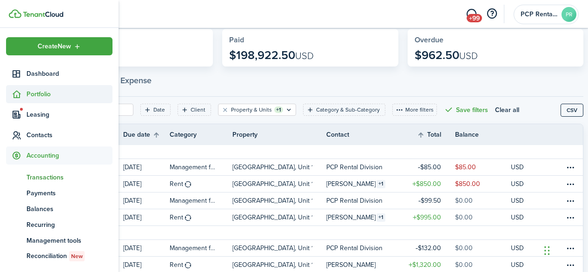
click at [36, 93] on span "Portfolio" at bounding box center [70, 94] width 86 height 10
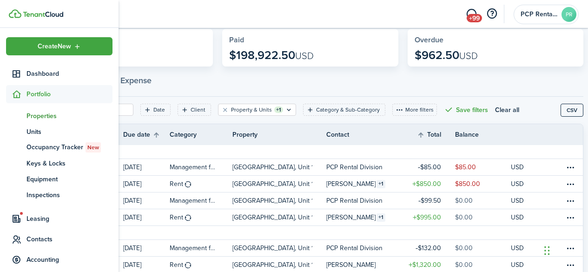
click at [40, 115] on span "Properties" at bounding box center [70, 116] width 86 height 10
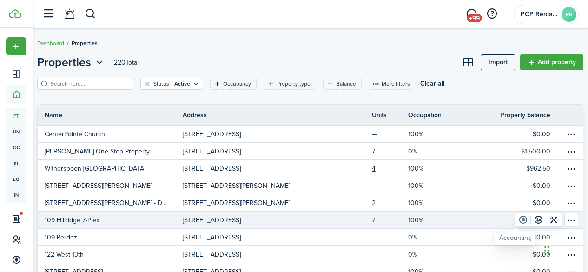
click at [516, 218] on link at bounding box center [523, 219] width 15 height 13
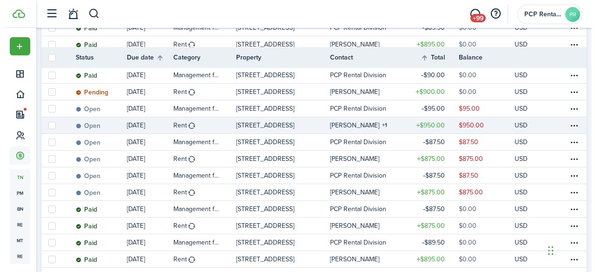
scroll to position [233, 0]
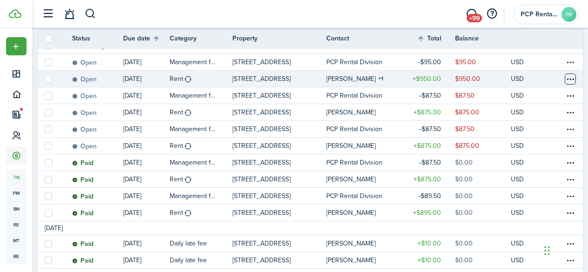
click at [565, 79] on table-menu-btn-icon at bounding box center [570, 78] width 11 height 11
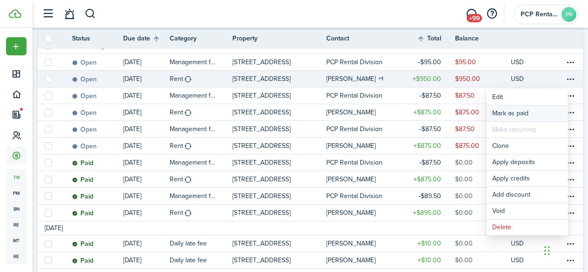
click at [519, 110] on link "Mark as paid" at bounding box center [527, 114] width 81 height 16
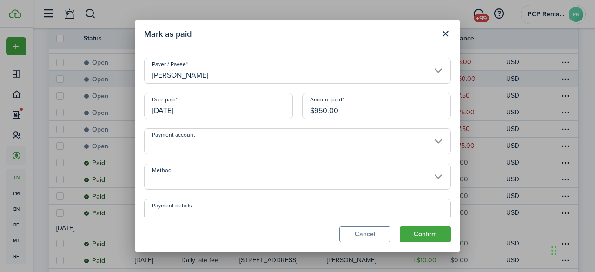
click at [208, 173] on input "Method" at bounding box center [297, 177] width 307 height 26
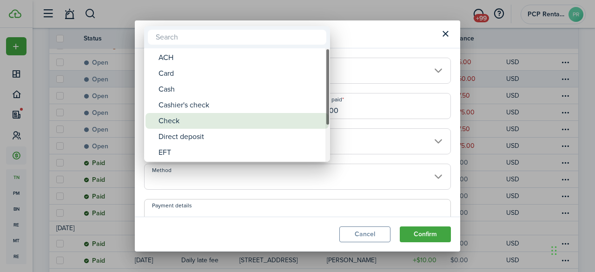
click at [174, 120] on div "Check" at bounding box center [241, 121] width 165 height 16
type input "Check"
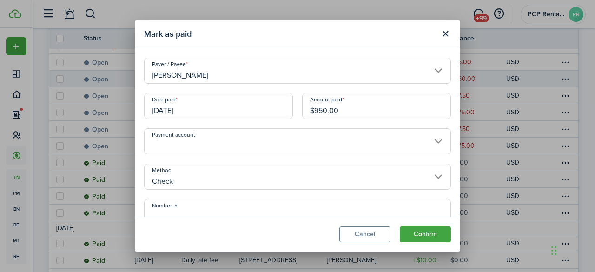
click at [192, 211] on input "Number, #" at bounding box center [297, 212] width 307 height 26
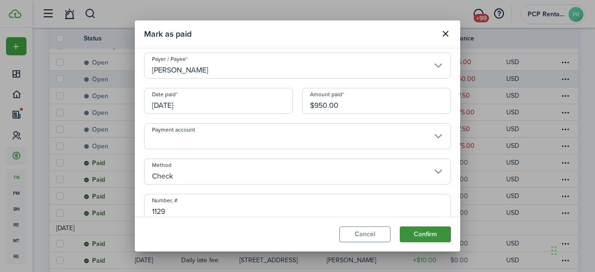
type input "1129"
click at [427, 232] on button "Confirm" at bounding box center [425, 235] width 51 height 16
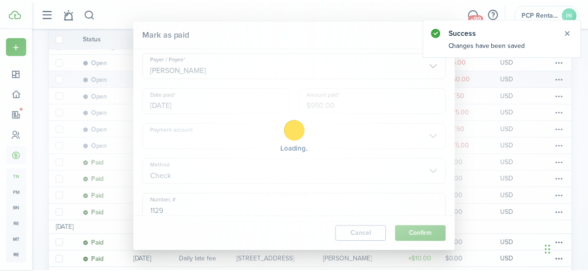
scroll to position [104, 0]
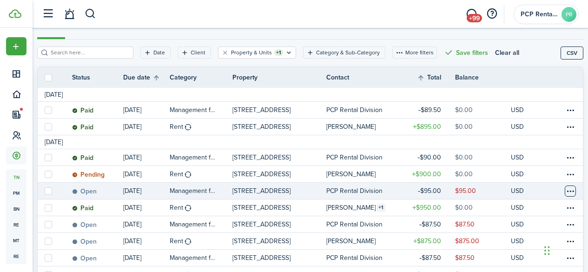
click at [565, 191] on table-menu-btn-icon at bounding box center [570, 191] width 11 height 11
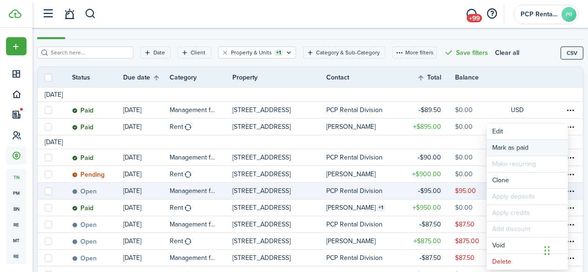
click at [503, 149] on link "Mark as paid" at bounding box center [527, 148] width 81 height 16
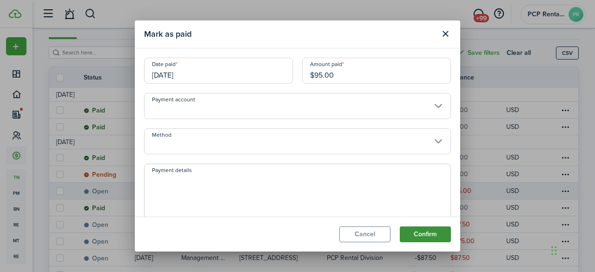
click at [423, 233] on button "Confirm" at bounding box center [425, 235] width 51 height 16
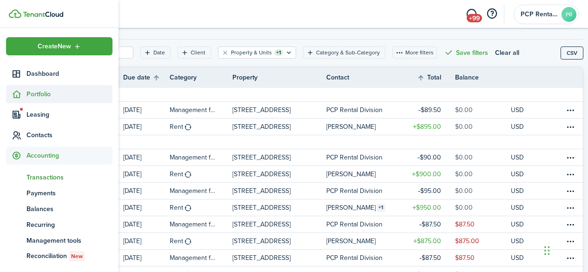
click at [41, 91] on span "Portfolio" at bounding box center [70, 94] width 86 height 10
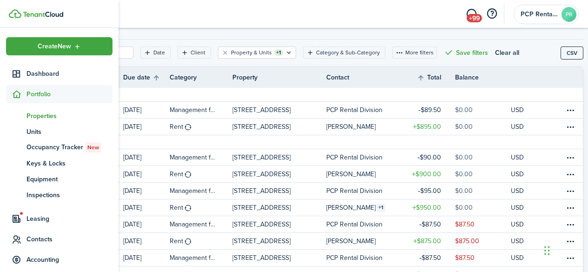
click at [37, 117] on span "Properties" at bounding box center [70, 116] width 86 height 10
